Goal: Find specific page/section: Find specific page/section

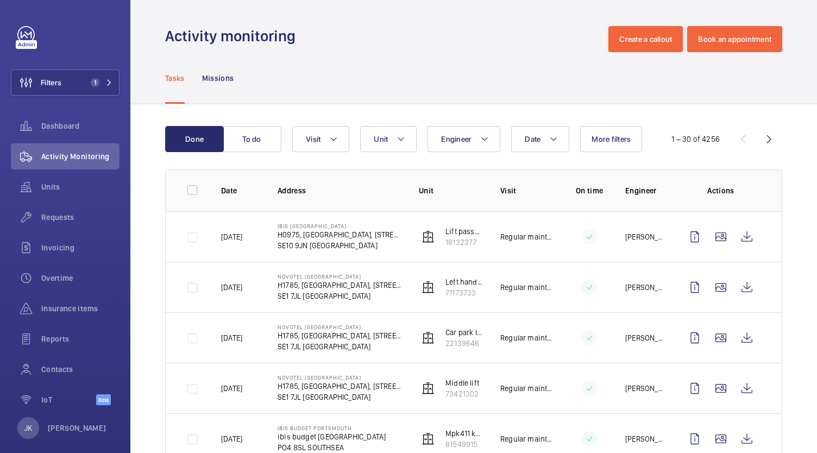
scroll to position [412, 0]
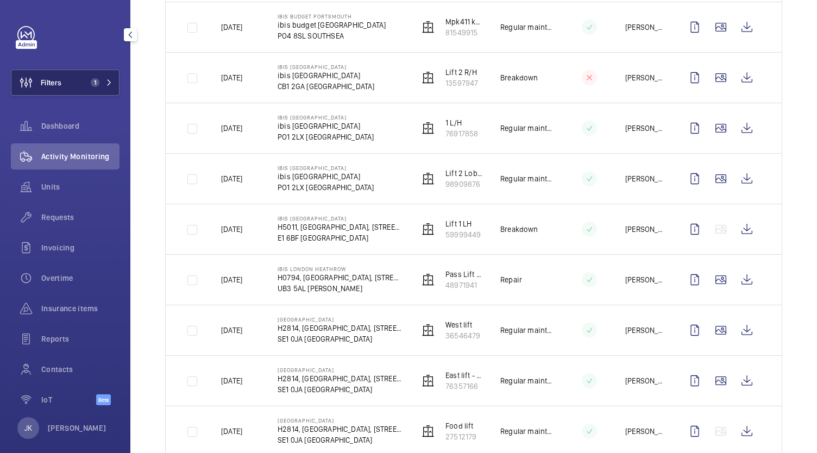
click at [114, 78] on button "Filters 1" at bounding box center [65, 83] width 109 height 26
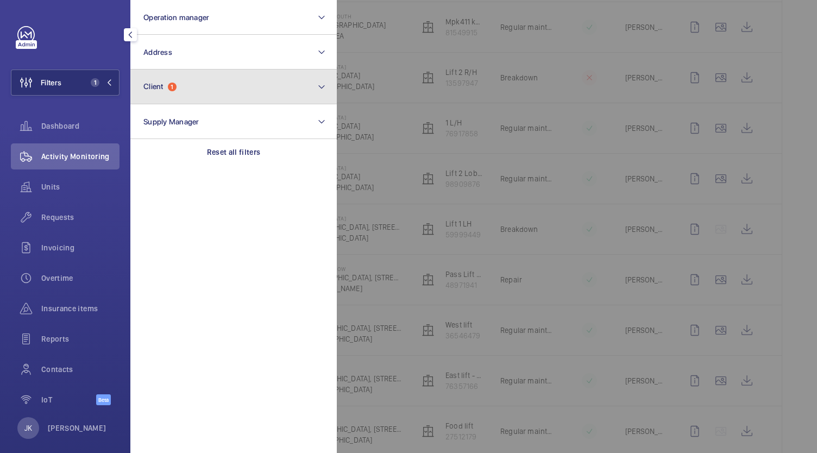
click at [190, 85] on button "Client 1" at bounding box center [233, 87] width 206 height 35
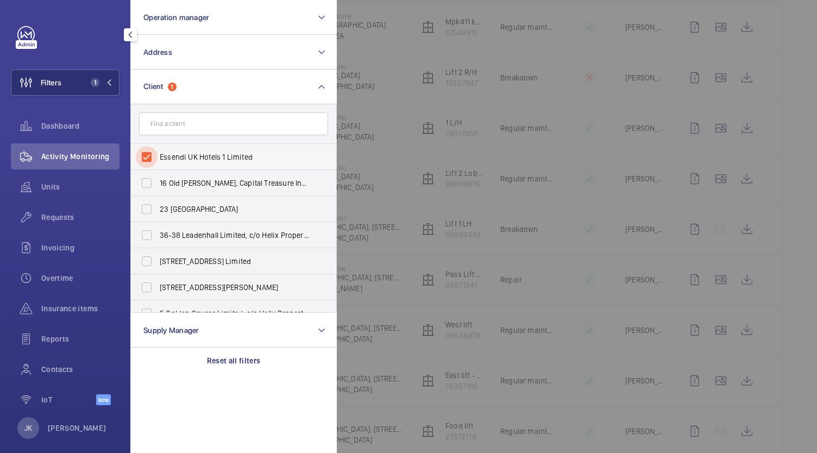
click at [151, 154] on input "Essendi UK Hotels 1 Limited" at bounding box center [147, 157] width 22 height 22
checkbox input "false"
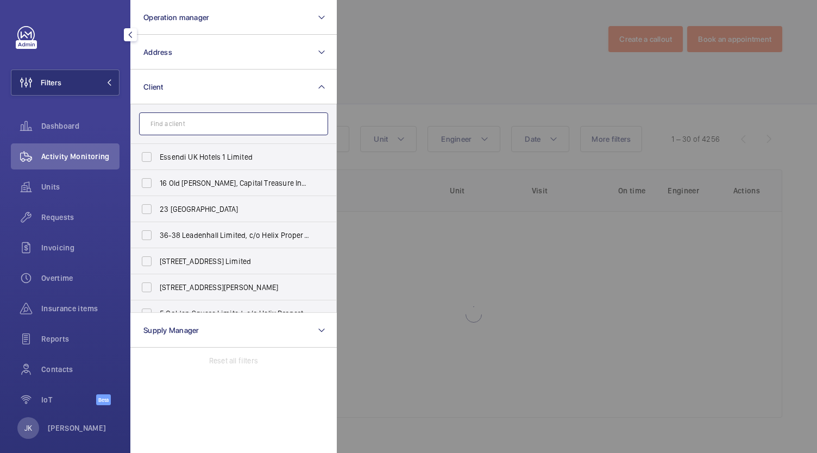
click at [173, 128] on input "text" at bounding box center [233, 123] width 189 height 23
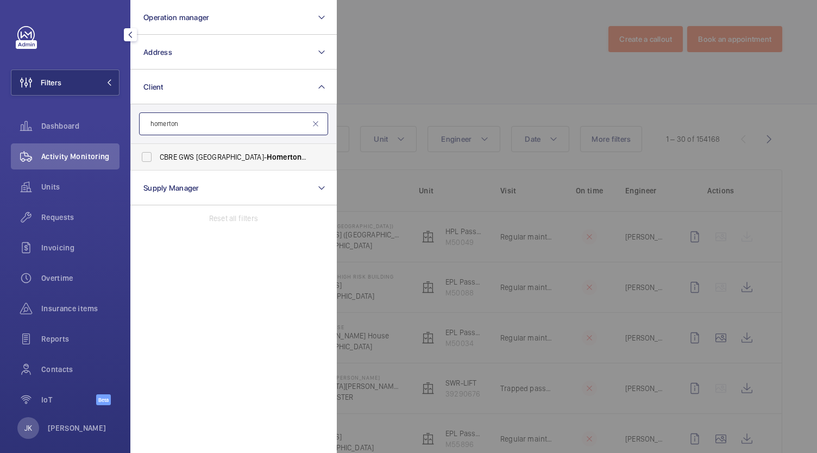
type input "homerton"
click at [267, 158] on span "Homerton" at bounding box center [287, 157] width 40 height 9
click at [158, 158] on input "CBRE GWS UK- [GEOGRAPHIC_DATA] (Critical)" at bounding box center [147, 157] width 22 height 22
checkbox input "true"
click at [68, 131] on div "Dashboard" at bounding box center [65, 126] width 109 height 26
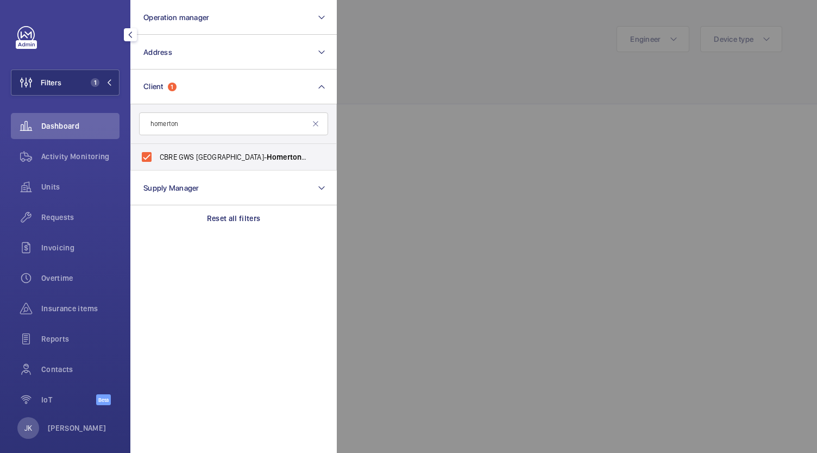
click at [438, 222] on div at bounding box center [745, 226] width 817 height 453
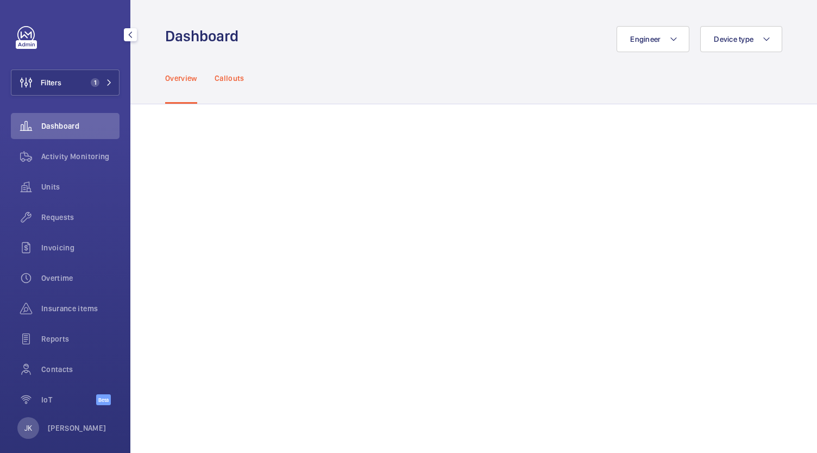
click at [235, 83] on p "Callouts" at bounding box center [230, 78] width 30 height 11
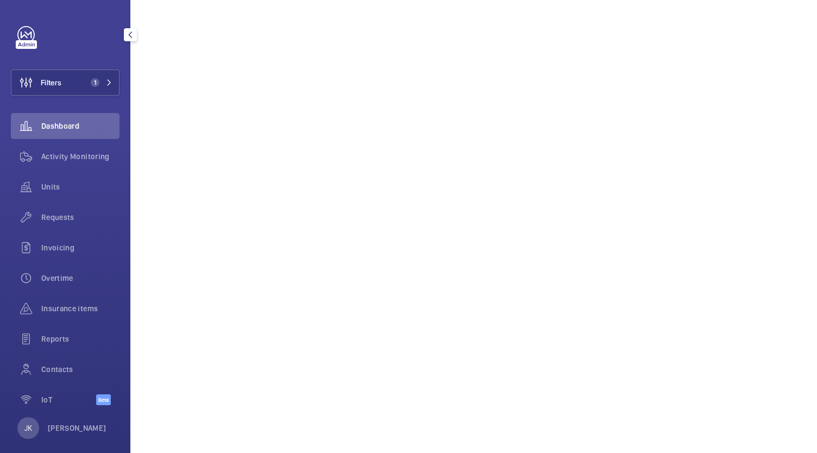
scroll to position [1168, 0]
